Goal: Task Accomplishment & Management: Use online tool/utility

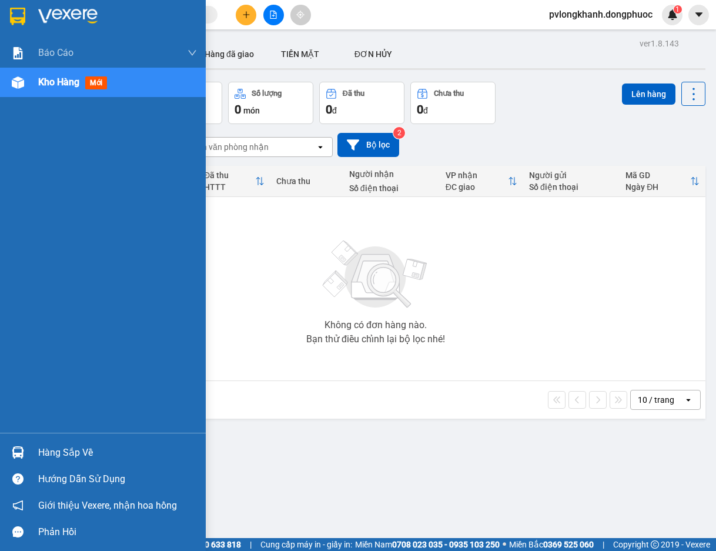
click at [21, 288] on div "Báo cáo Mẫu 1: Báo cáo dòng tiền Mẫu 1: Báo cáo dòng tiền theo nhân viên Mẫu 1:…" at bounding box center [103, 275] width 206 height 551
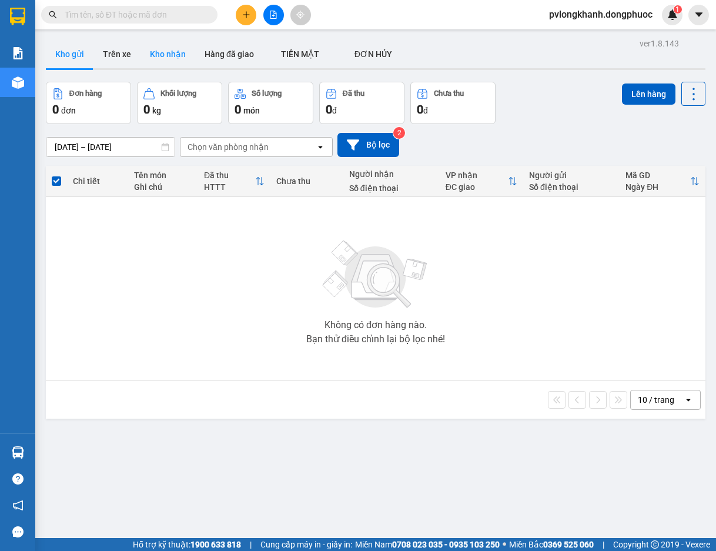
click at [162, 50] on button "Kho nhận" at bounding box center [168, 54] width 55 height 28
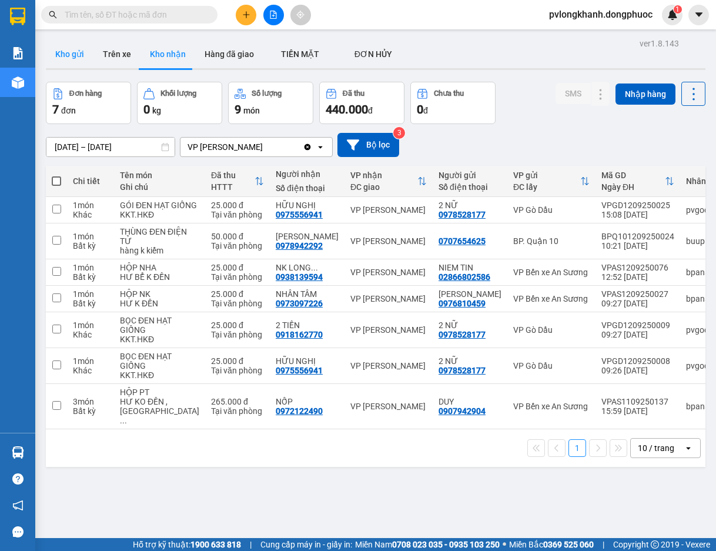
click at [74, 51] on button "Kho gửi" at bounding box center [70, 54] width 48 height 28
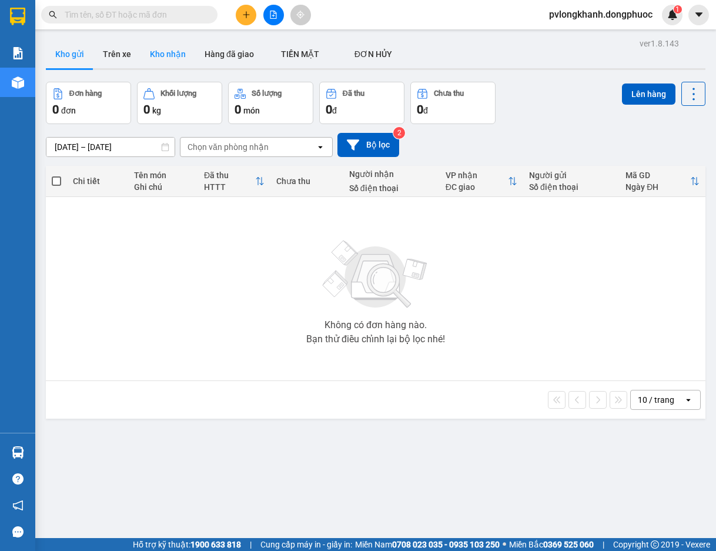
click at [166, 52] on button "Kho nhận" at bounding box center [168, 54] width 55 height 28
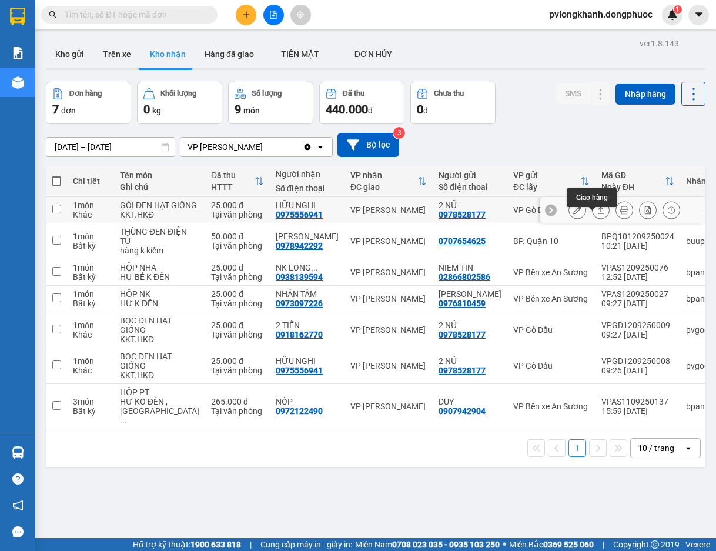
click at [597, 214] on icon at bounding box center [601, 210] width 8 height 8
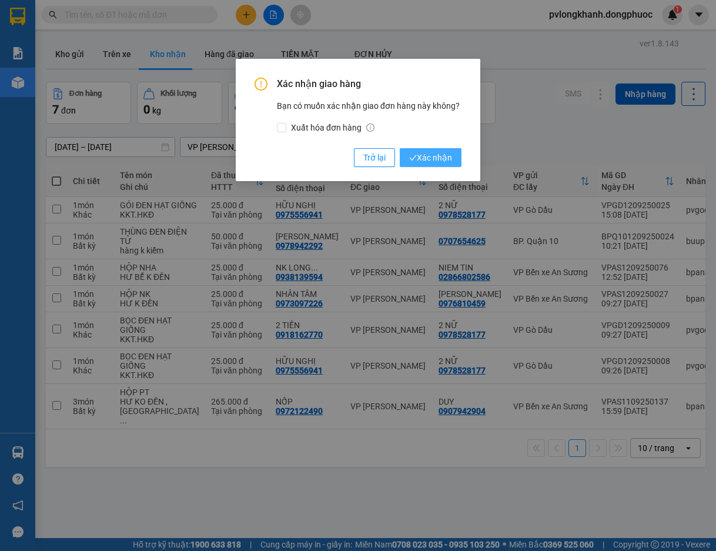
click at [426, 159] on span "Xác nhận" at bounding box center [430, 157] width 43 height 13
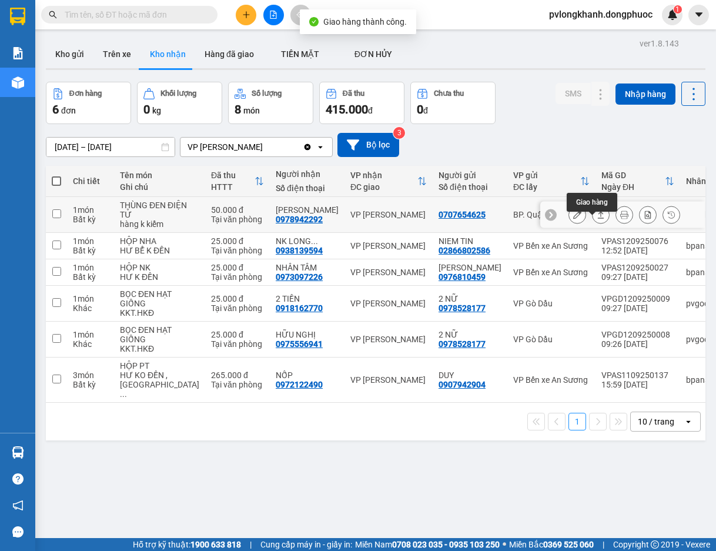
click at [597, 219] on icon at bounding box center [601, 215] width 8 height 8
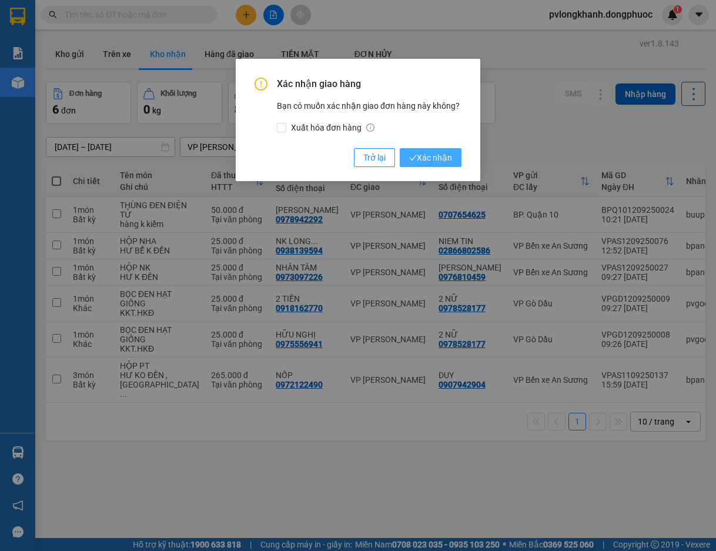
click at [414, 156] on icon "check" at bounding box center [413, 158] width 8 height 8
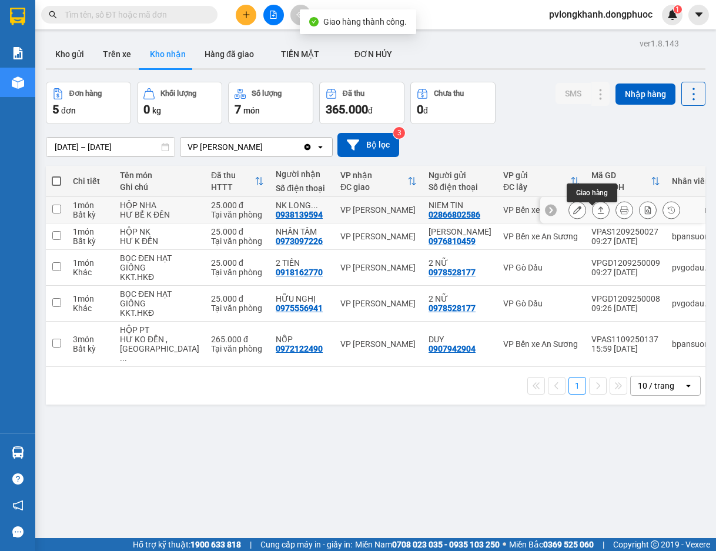
click at [593, 213] on button at bounding box center [601, 210] width 16 height 21
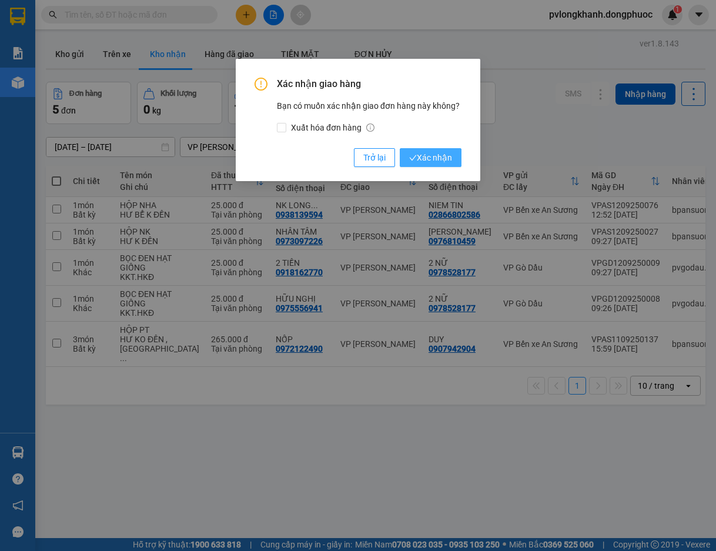
click at [449, 154] on span "Xác nhận" at bounding box center [430, 157] width 43 height 13
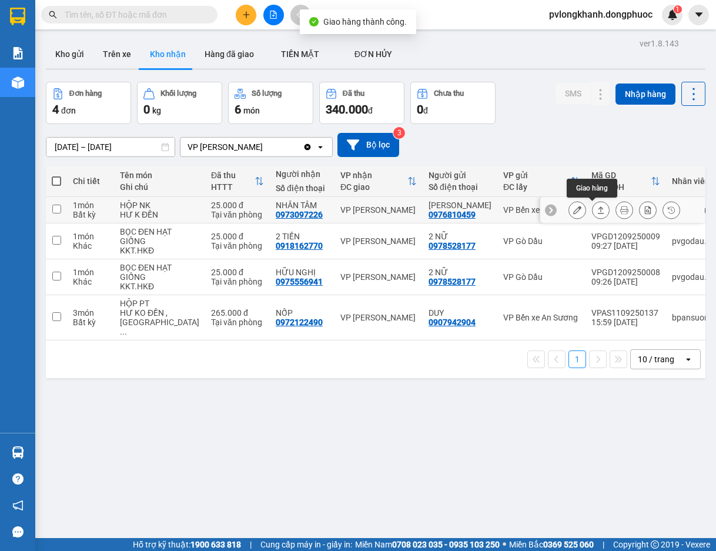
click at [597, 206] on icon at bounding box center [601, 210] width 8 height 8
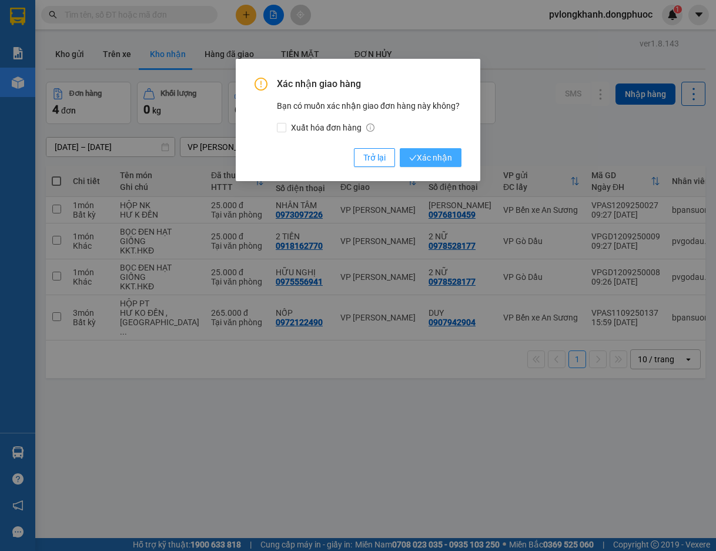
click at [438, 155] on span "Xác nhận" at bounding box center [430, 157] width 43 height 13
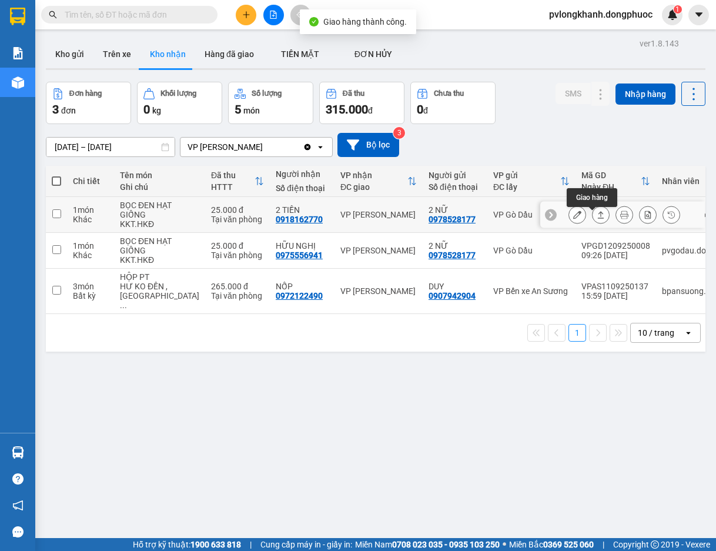
click at [597, 219] on icon at bounding box center [601, 215] width 8 height 8
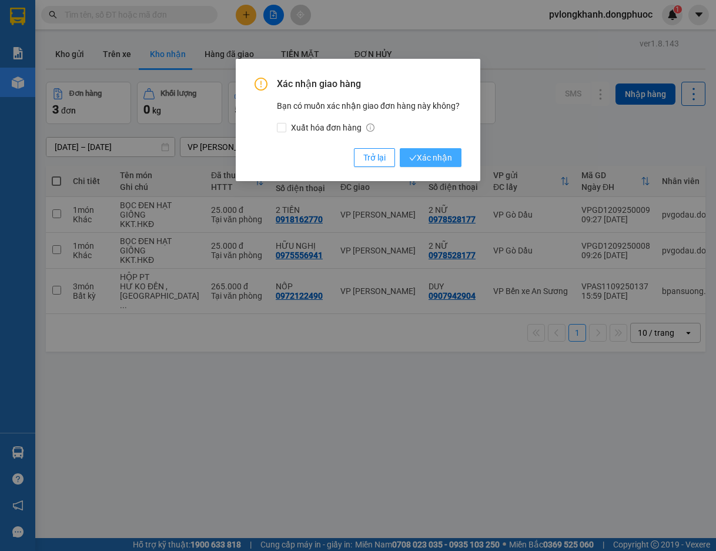
click at [442, 158] on span "Xác nhận" at bounding box center [430, 157] width 43 height 13
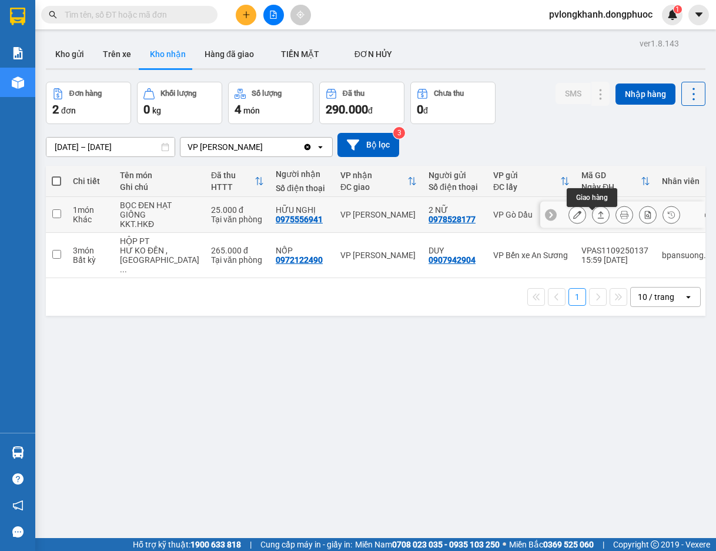
click at [597, 219] on icon at bounding box center [601, 215] width 8 height 8
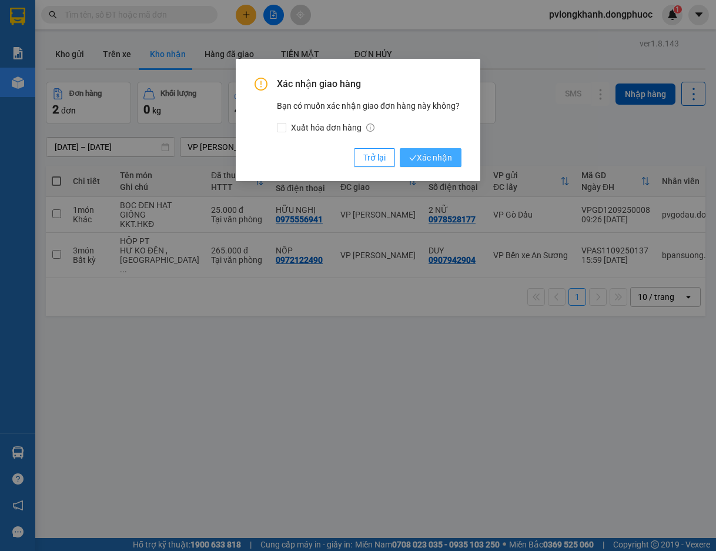
click at [449, 156] on span "Xác nhận" at bounding box center [430, 157] width 43 height 13
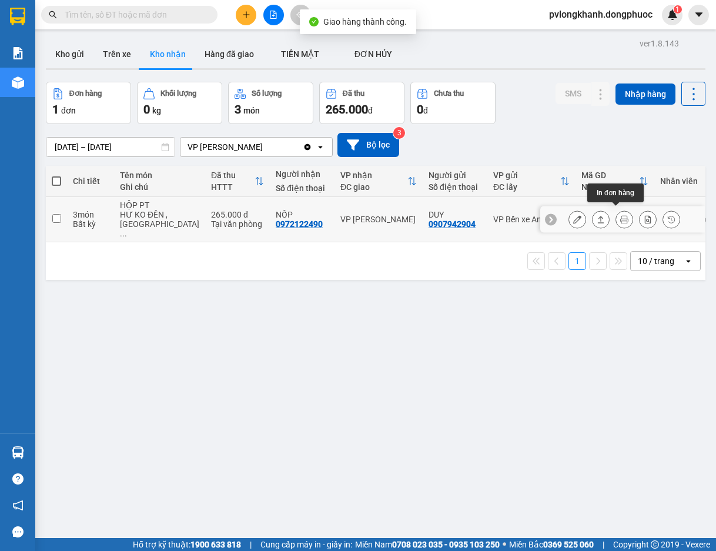
click at [620, 215] on icon at bounding box center [624, 219] width 8 height 8
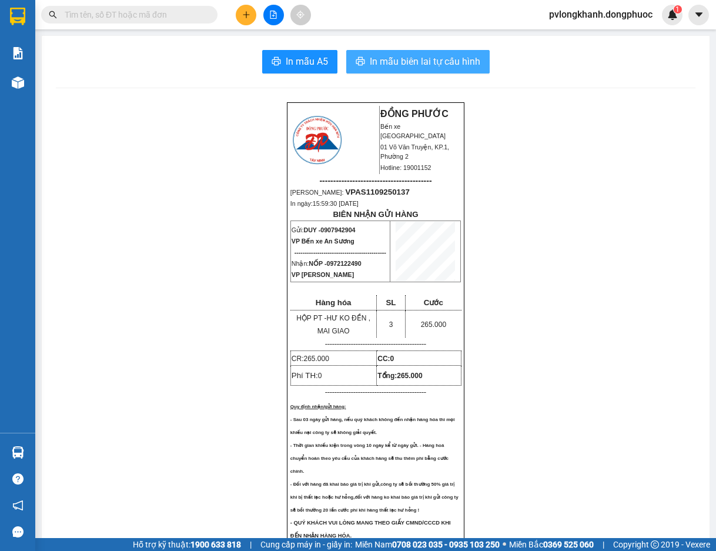
click at [414, 55] on span "In mẫu biên lai tự cấu hình" at bounding box center [425, 61] width 111 height 15
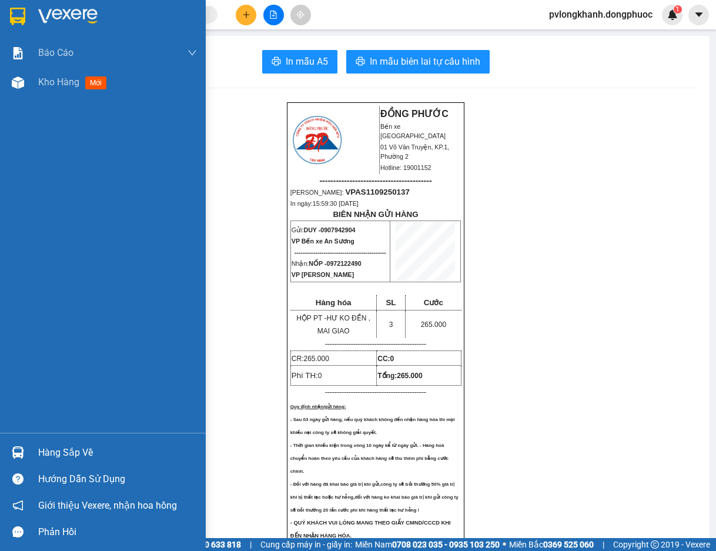
click at [37, 459] on div "Hàng sắp về" at bounding box center [103, 452] width 206 height 26
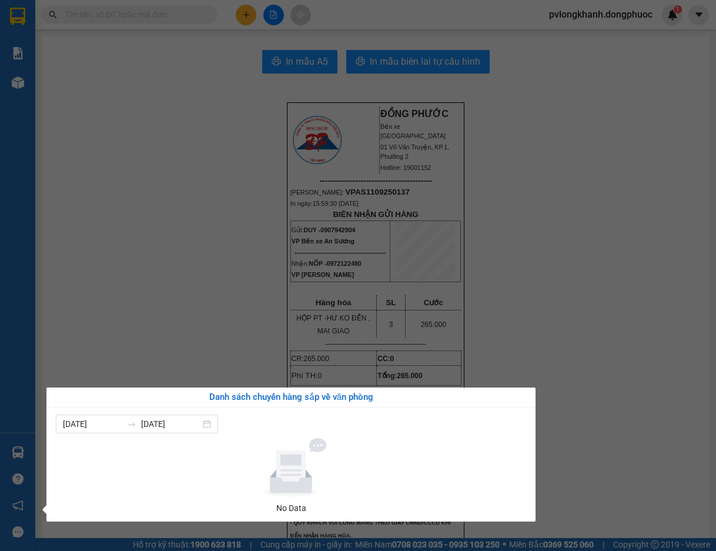
drag, startPoint x: 0, startPoint y: 300, endPoint x: 132, endPoint y: 202, distance: 164.0
click at [14, 293] on div "Báo cáo Mẫu 1: Báo cáo dòng tiền Mẫu 1: Báo cáo dòng tiền theo nhân viên Mẫu 1:…" at bounding box center [17, 275] width 35 height 551
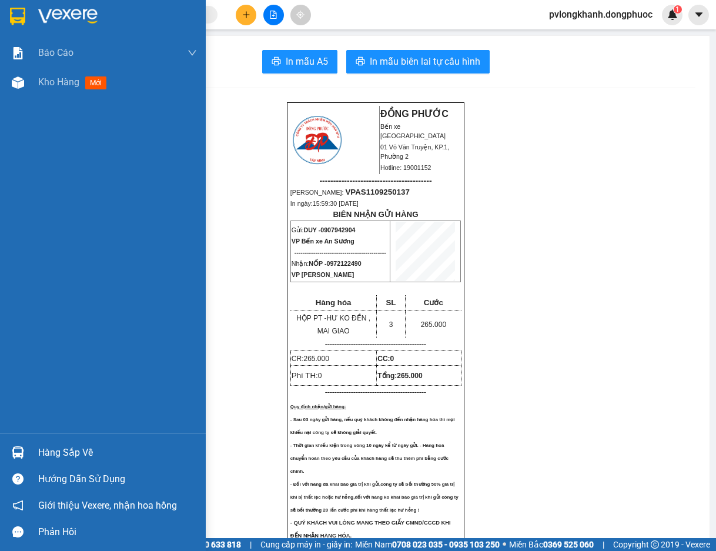
click at [59, 451] on div "Hàng sắp về" at bounding box center [117, 453] width 159 height 18
